Goal: Information Seeking & Learning: Learn about a topic

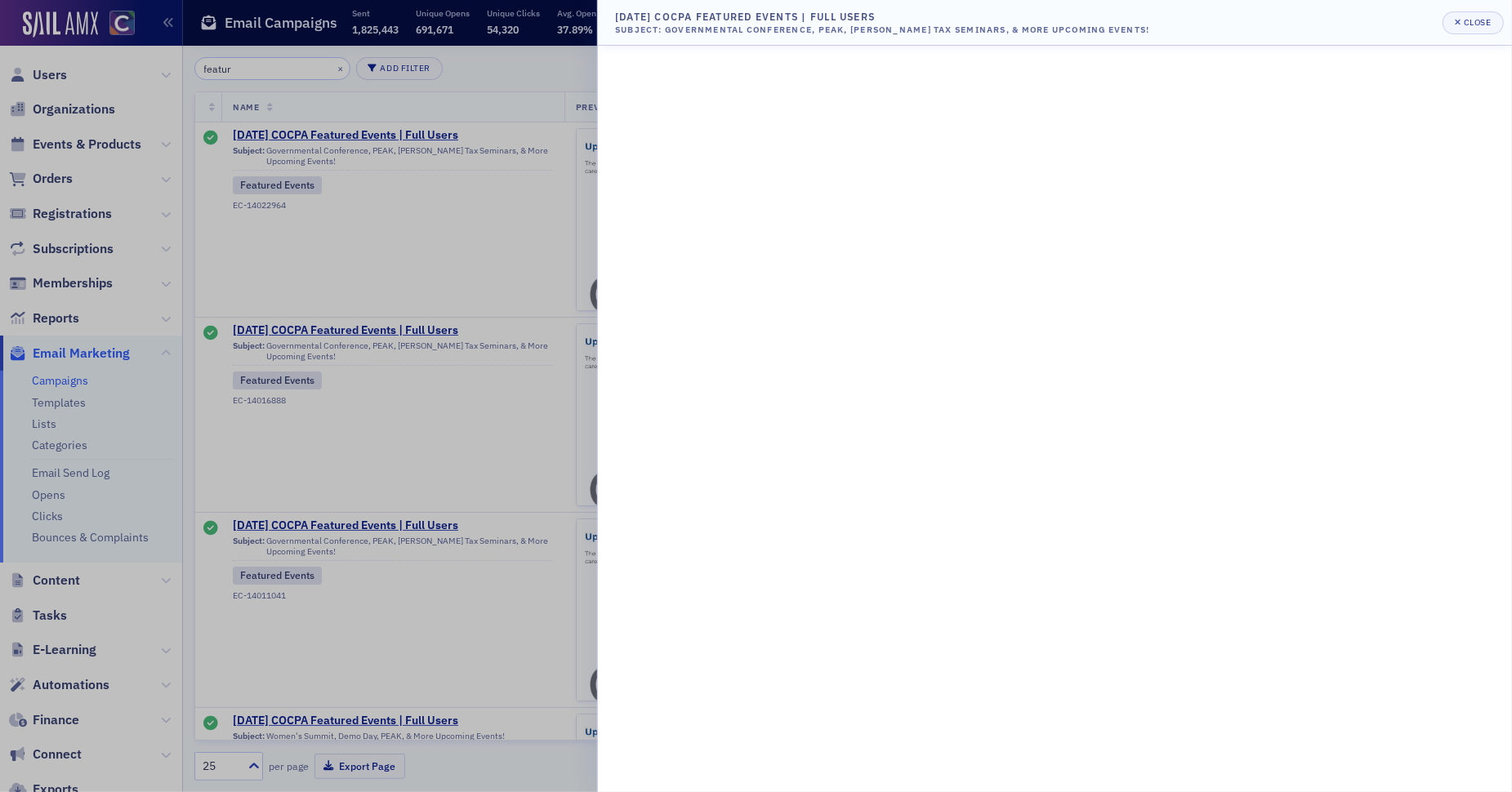
click at [829, 13] on div "[DATE] COCPA Featured Events | Full Users" at bounding box center [882, 16] width 534 height 14
click at [736, 18] on div "[DATE] COCPA Featured Events | Full Users" at bounding box center [882, 16] width 534 height 14
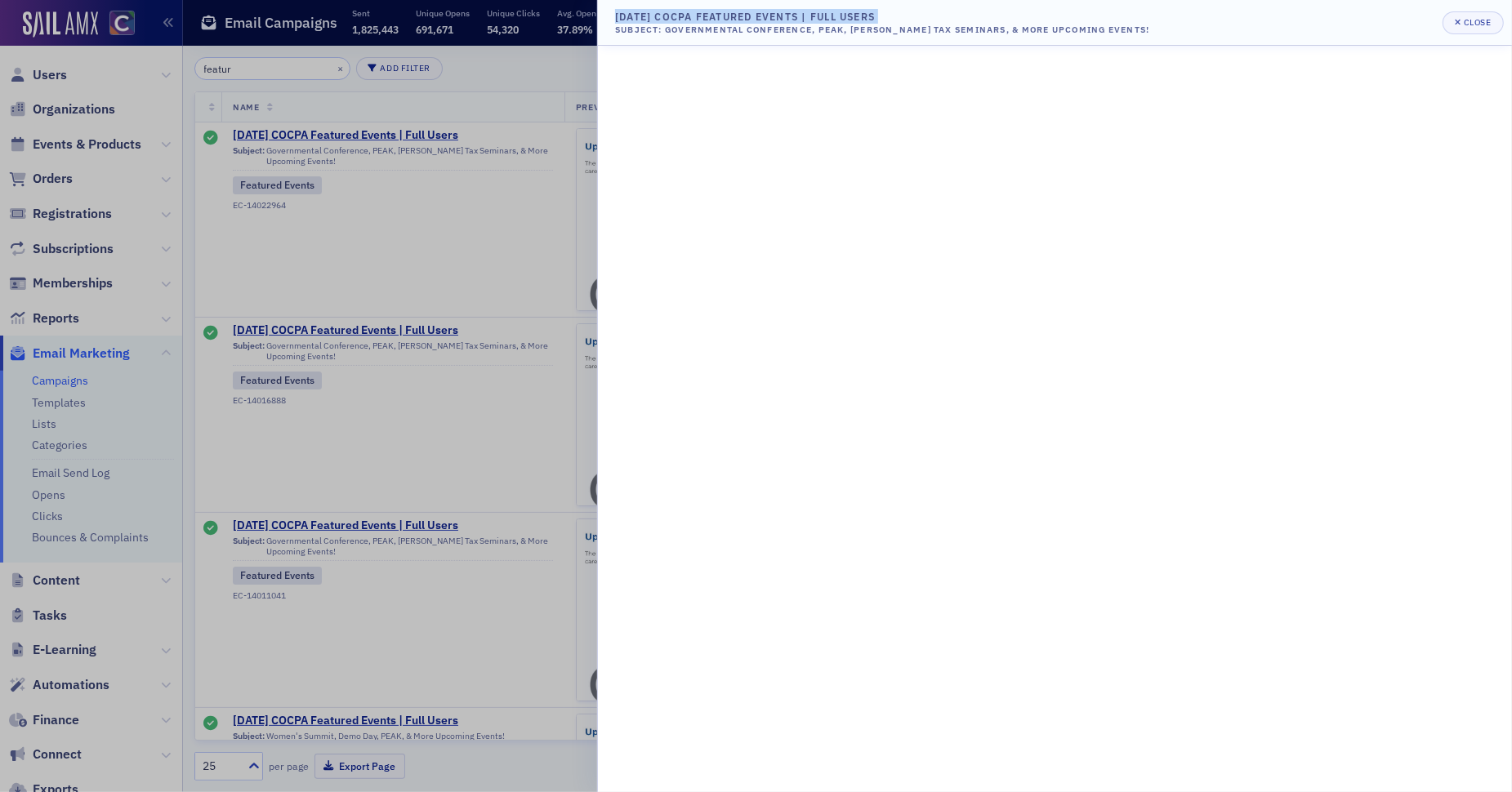
click at [736, 18] on div "[DATE] COCPA Featured Events | Full Users" at bounding box center [882, 16] width 534 height 14
drag, startPoint x: 617, startPoint y: 28, endPoint x: 1131, endPoint y: 33, distance: 514.0
click at [1130, 34] on div "Subject: Governmental Conference, PEAK, [PERSON_NAME] Tax Seminars, & More Upco…" at bounding box center [882, 30] width 534 height 13
click at [1126, 31] on div "Subject: Governmental Conference, PEAK, [PERSON_NAME] Tax Seminars, & More Upco…" at bounding box center [882, 30] width 534 height 13
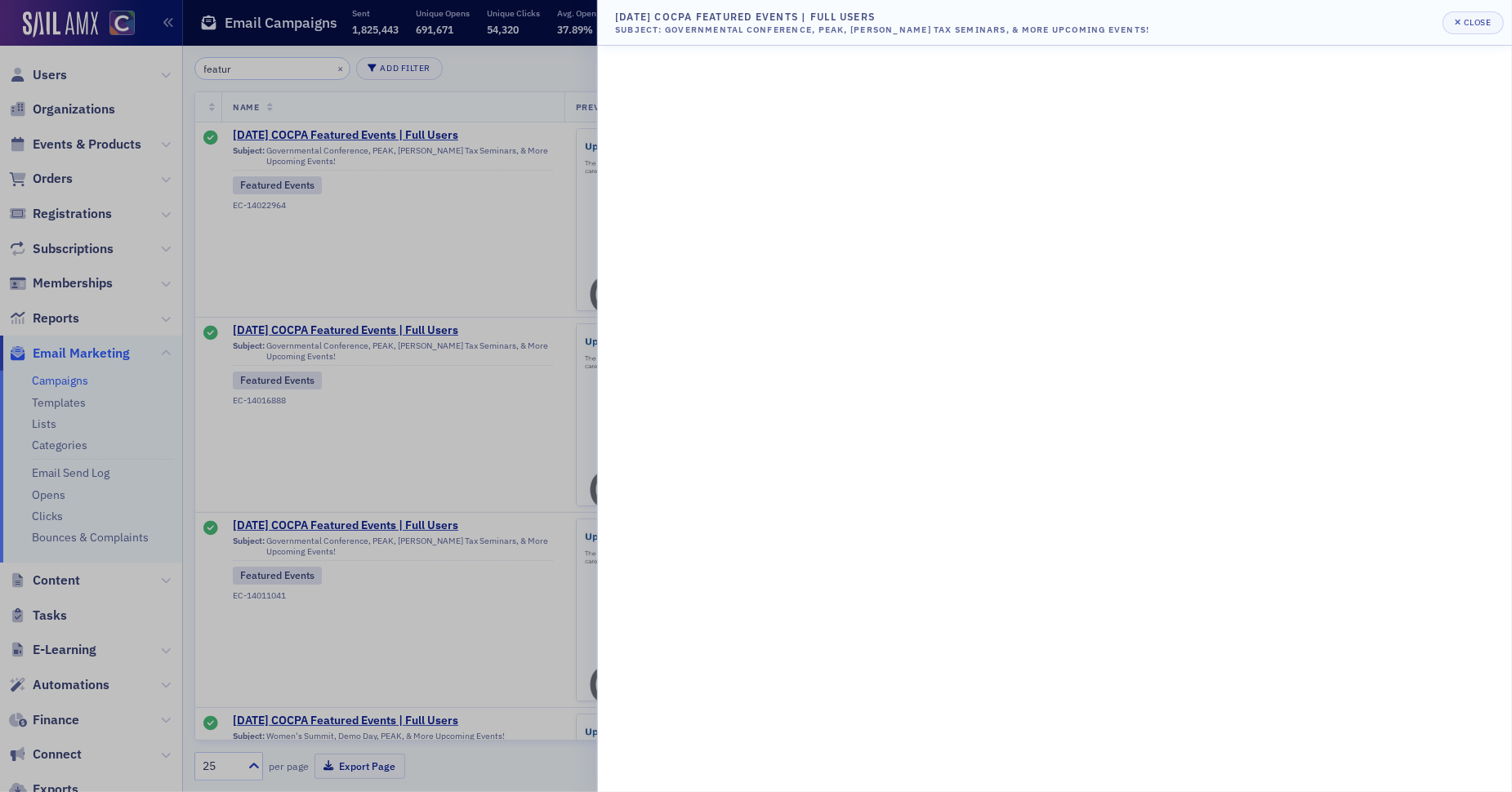
click at [1058, 23] on div "Subject: Governmental Conference, PEAK, [PERSON_NAME] Tax Seminars, & More Upco…" at bounding box center [882, 30] width 534 height 13
click at [955, 30] on div "Subject: Governmental Conference, PEAK, [PERSON_NAME] Tax Seminars, & More Upco…" at bounding box center [882, 30] width 534 height 13
click at [768, 40] on header "[DATE] COCPA Featured Events | Full Users Subject: Governmental Conference, PEA…" at bounding box center [1055, 22] width 914 height 46
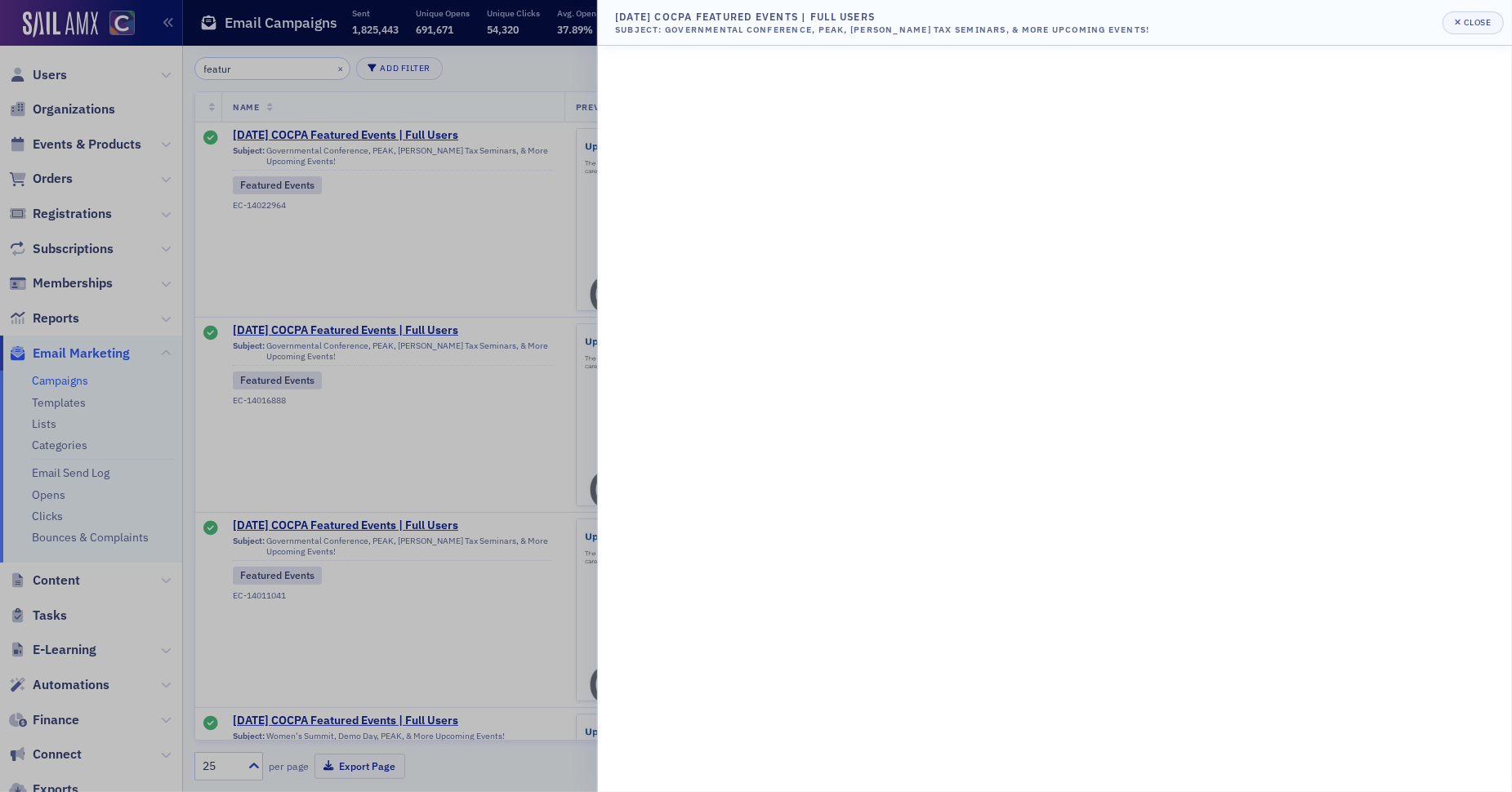
click at [768, 33] on div "Subject: Governmental Conference, PEAK, [PERSON_NAME] Tax Seminars, & More Upco…" at bounding box center [882, 30] width 534 height 13
click at [722, 31] on div "Subject: Governmental Conference, PEAK, [PERSON_NAME] Tax Seminars, & More Upco…" at bounding box center [882, 30] width 534 height 13
click at [627, 28] on div "Subject: Governmental Conference, PEAK, [PERSON_NAME] Tax Seminars, & More Upco…" at bounding box center [882, 30] width 534 height 13
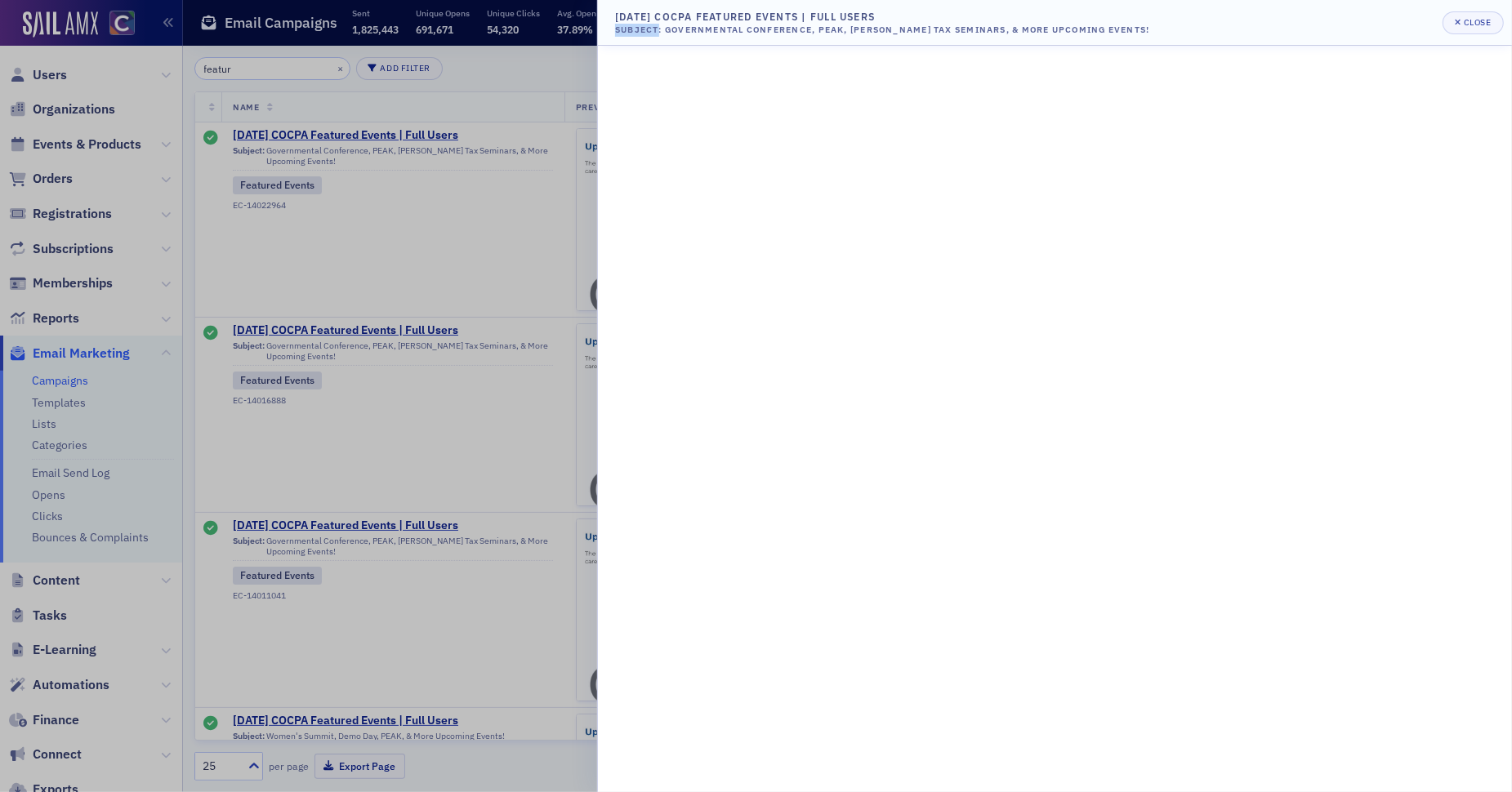
click at [627, 28] on div "Subject: Governmental Conference, PEAK, [PERSON_NAME] Tax Seminars, & More Upco…" at bounding box center [882, 30] width 534 height 13
click at [493, 234] on div at bounding box center [756, 396] width 1512 height 792
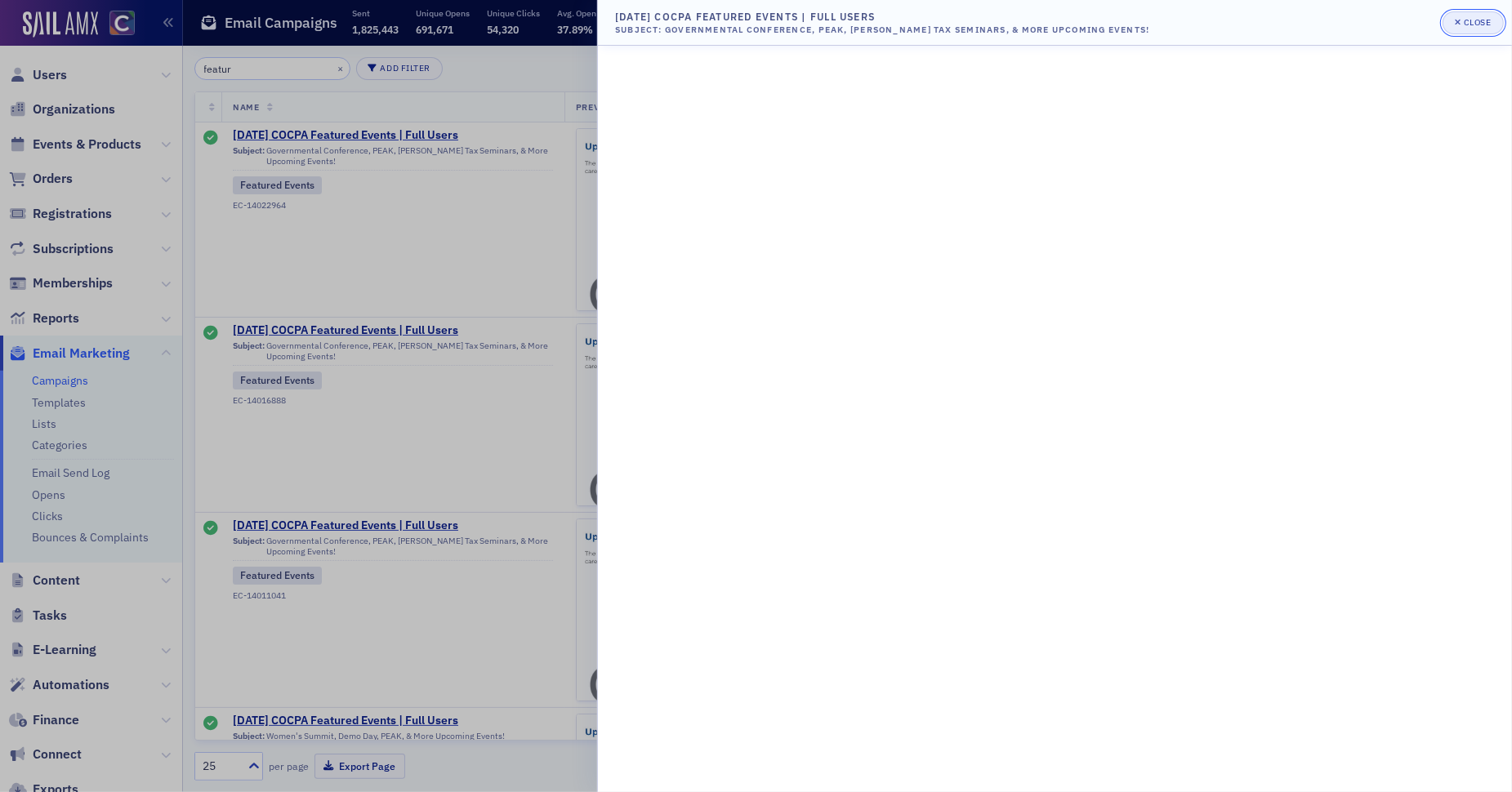
click at [1479, 13] on button "Close" at bounding box center [1472, 22] width 60 height 22
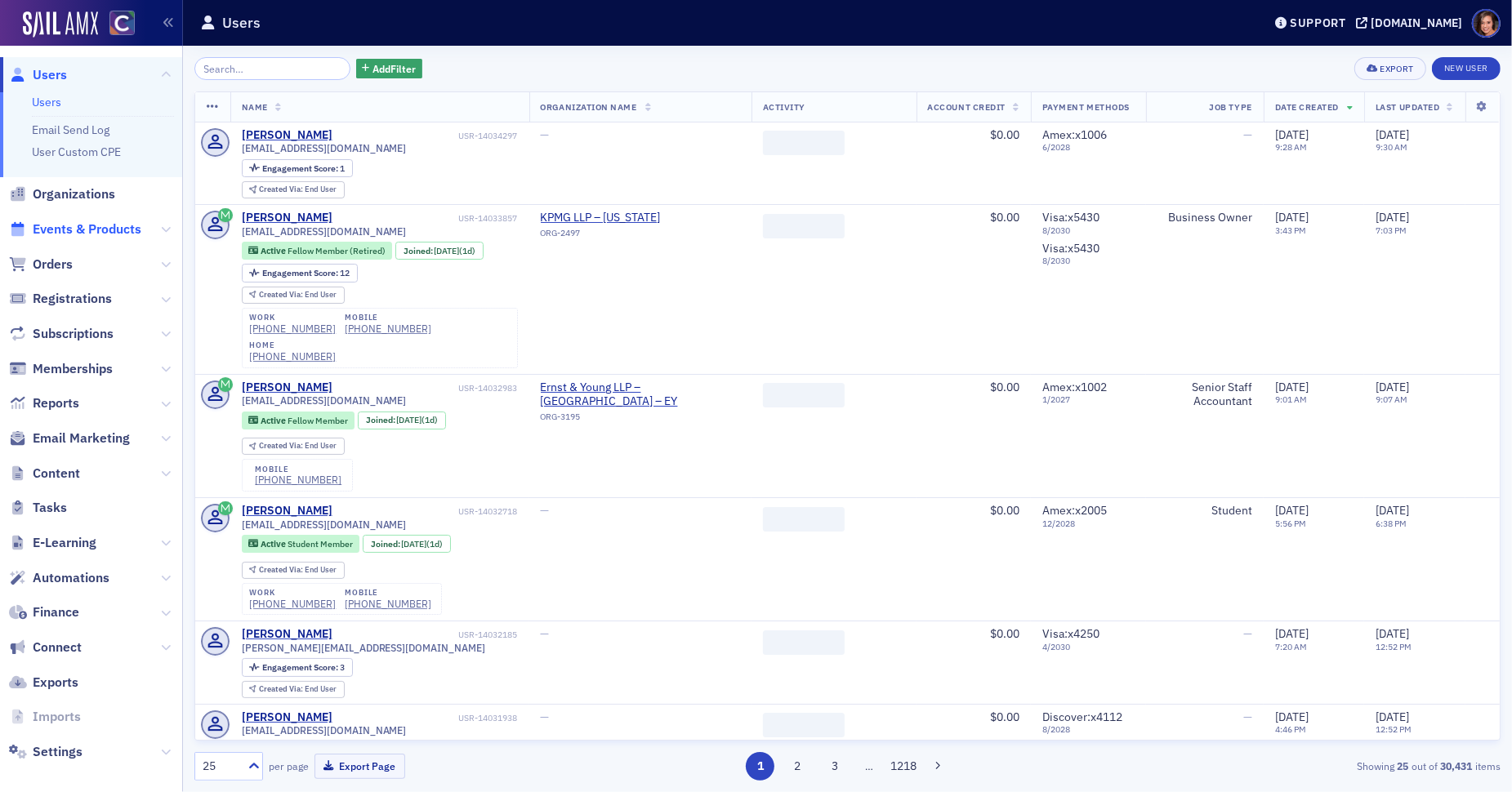
click at [77, 233] on span "Events & Products" at bounding box center [86, 230] width 109 height 18
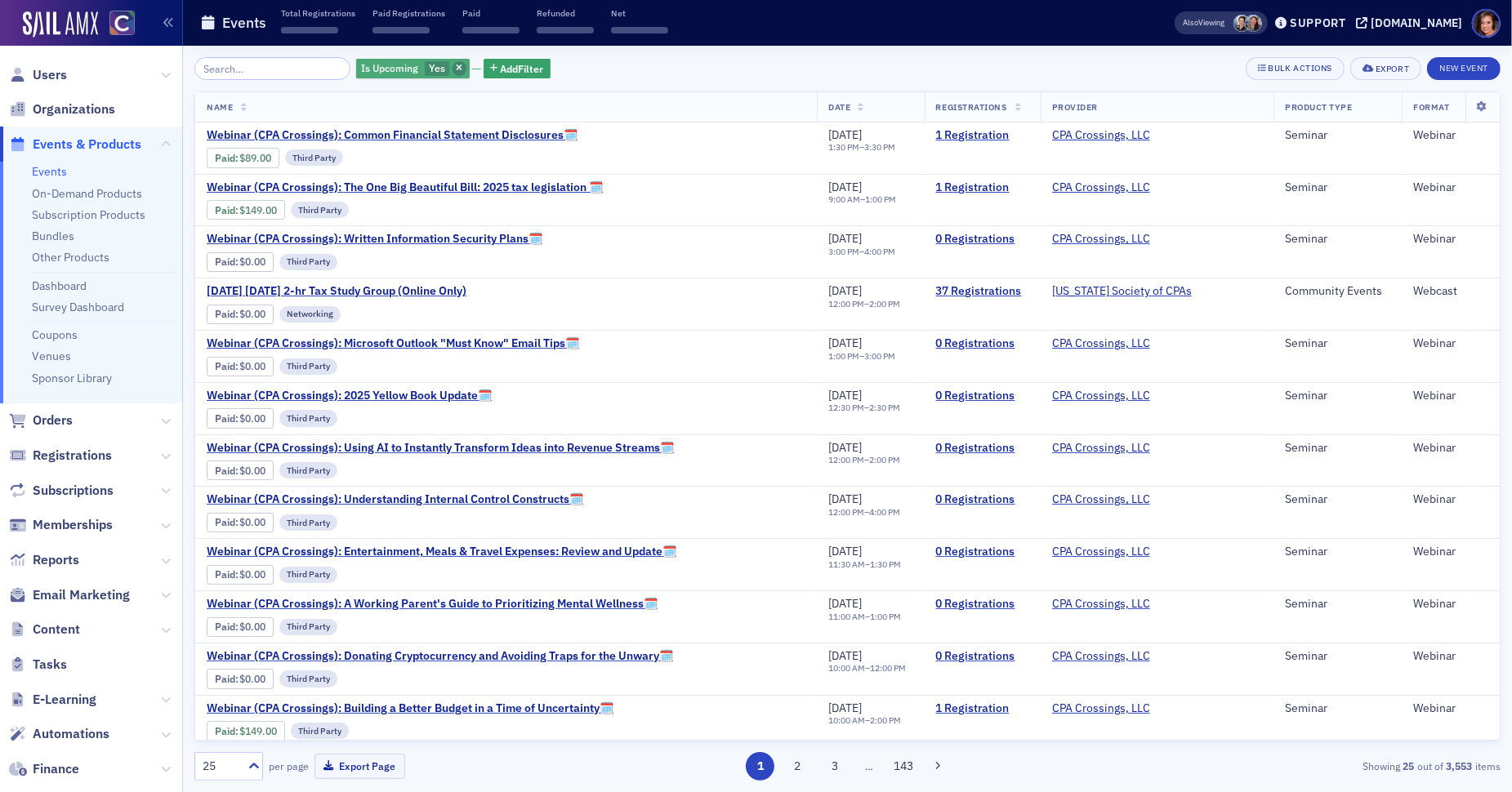
click at [456, 66] on icon "button" at bounding box center [459, 69] width 6 height 9
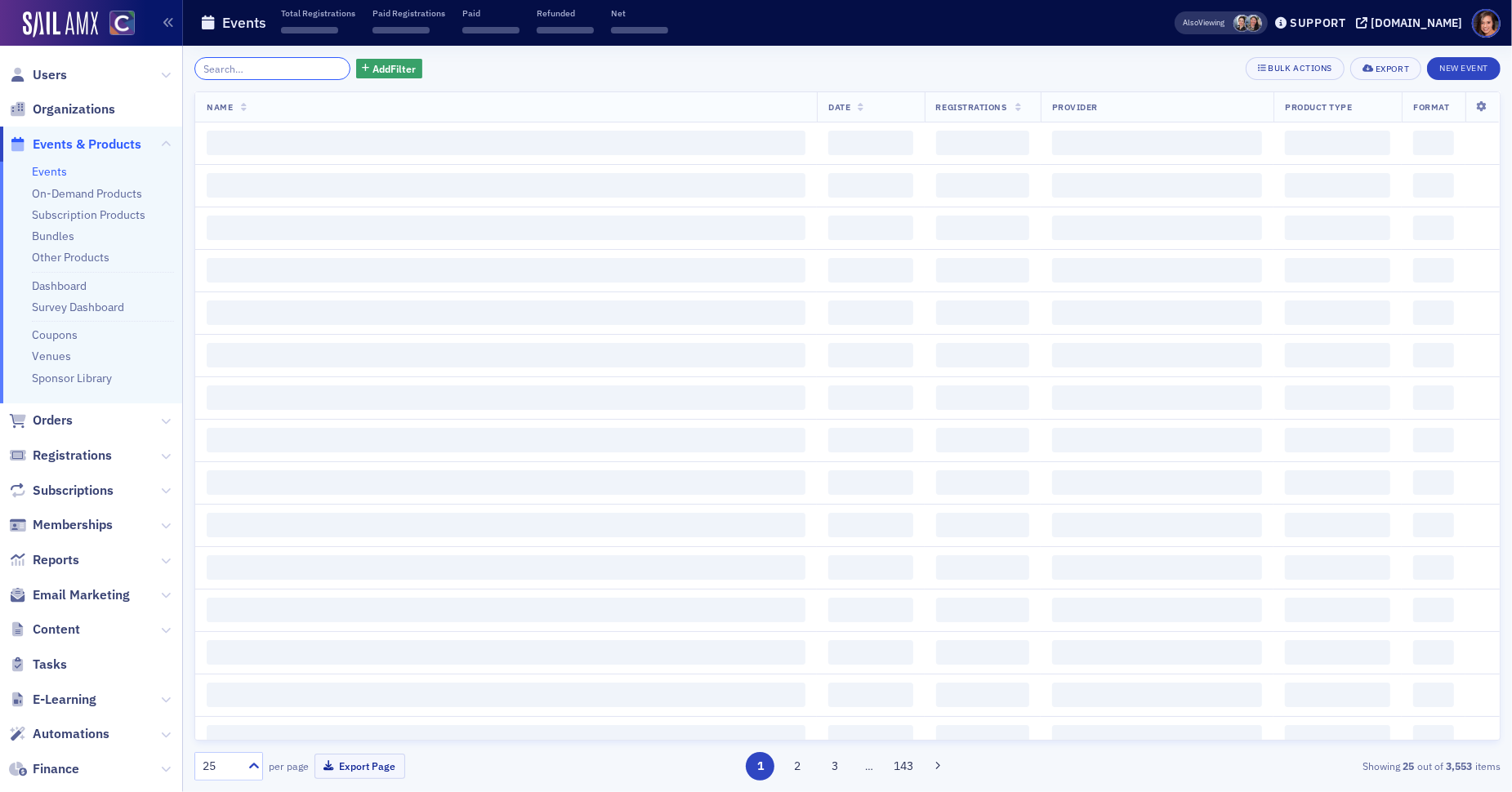
click at [272, 69] on input "search" at bounding box center [273, 68] width 156 height 22
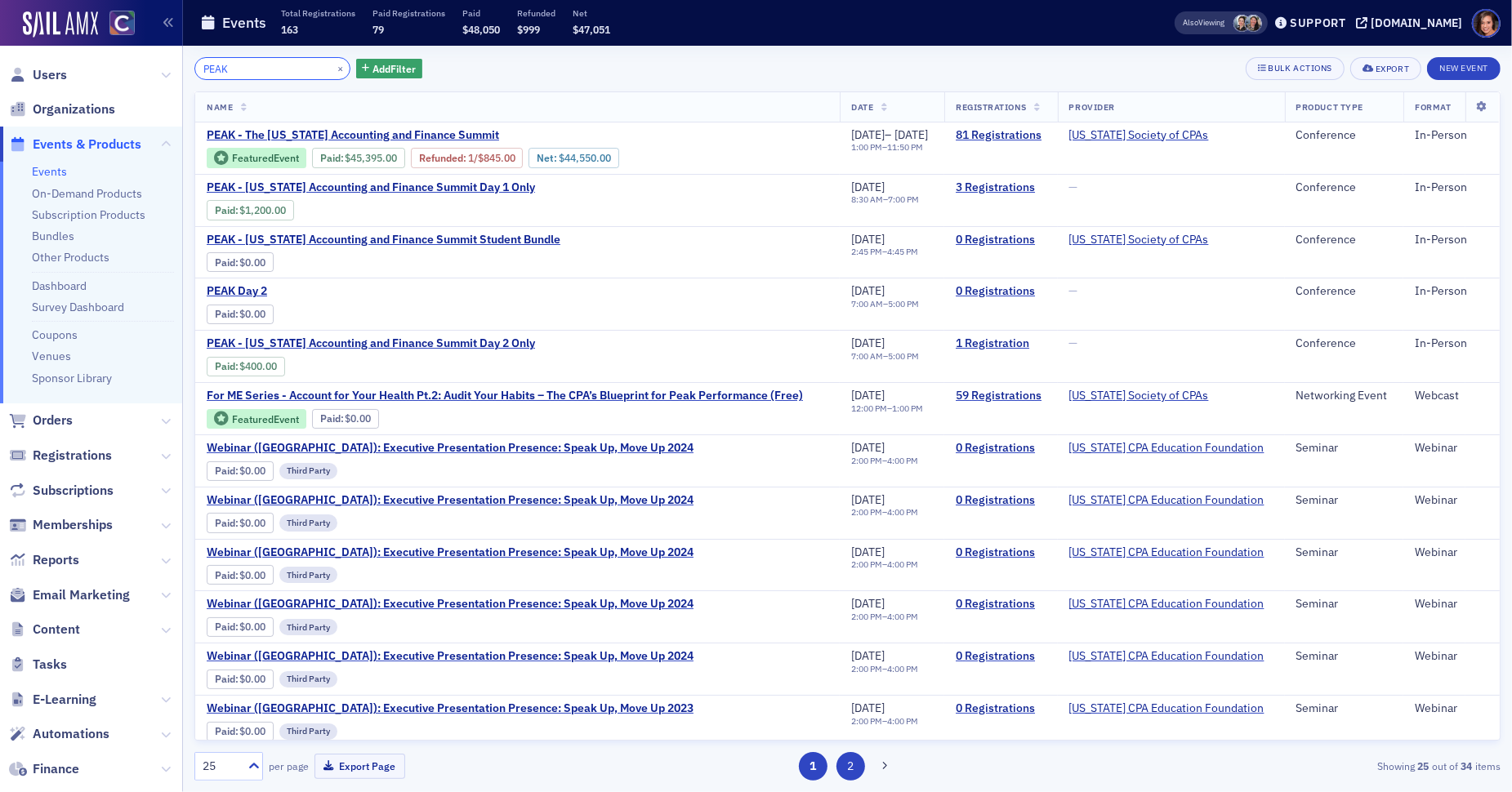
type input "PEAK"
click at [856, 763] on button "2" at bounding box center [851, 767] width 29 height 29
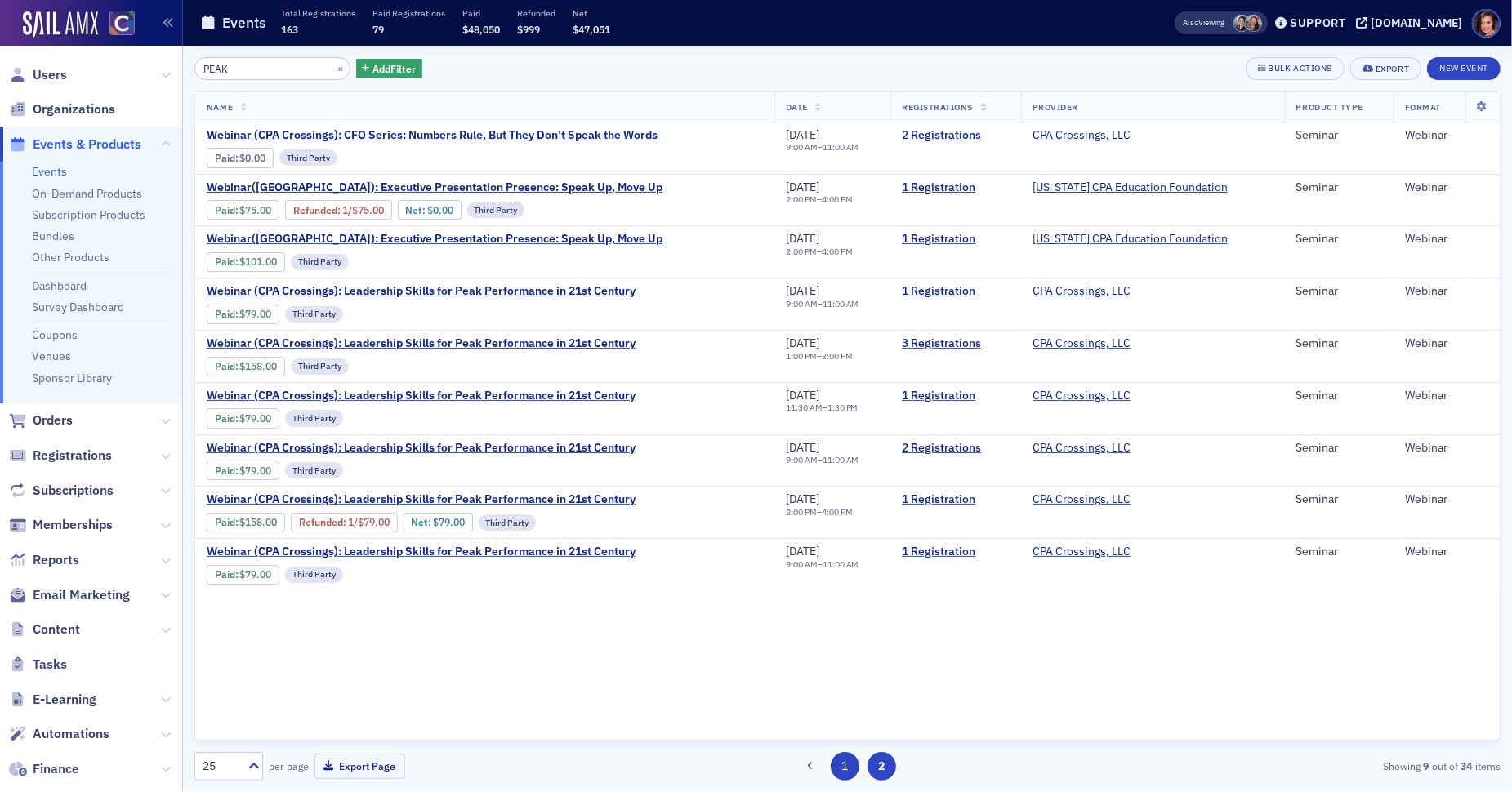
click at [848, 770] on button "1" at bounding box center [845, 767] width 29 height 29
